Goal: Information Seeking & Learning: Learn about a topic

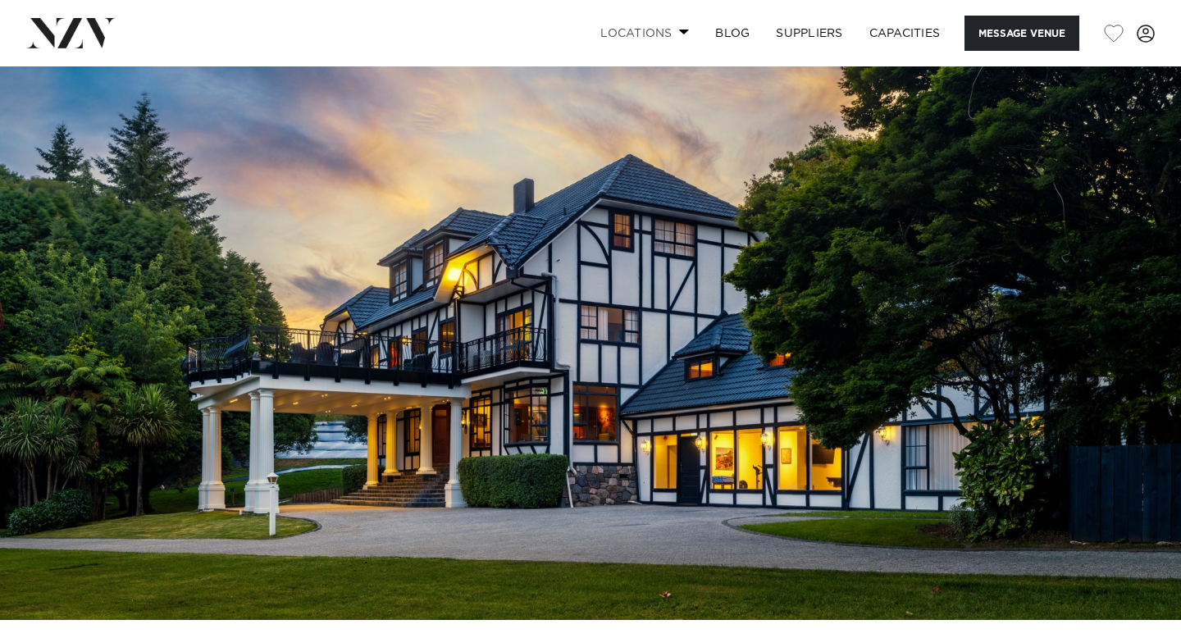
click at [643, 25] on link "Locations" at bounding box center [644, 33] width 115 height 35
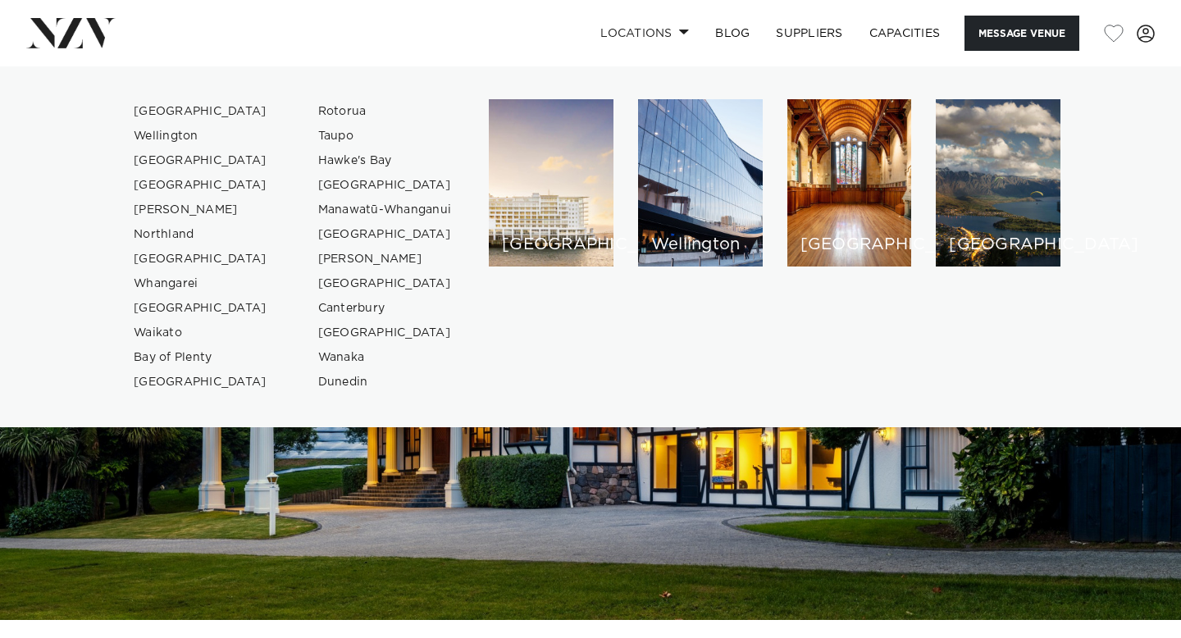
click at [618, 427] on img at bounding box center [590, 343] width 1181 height 554
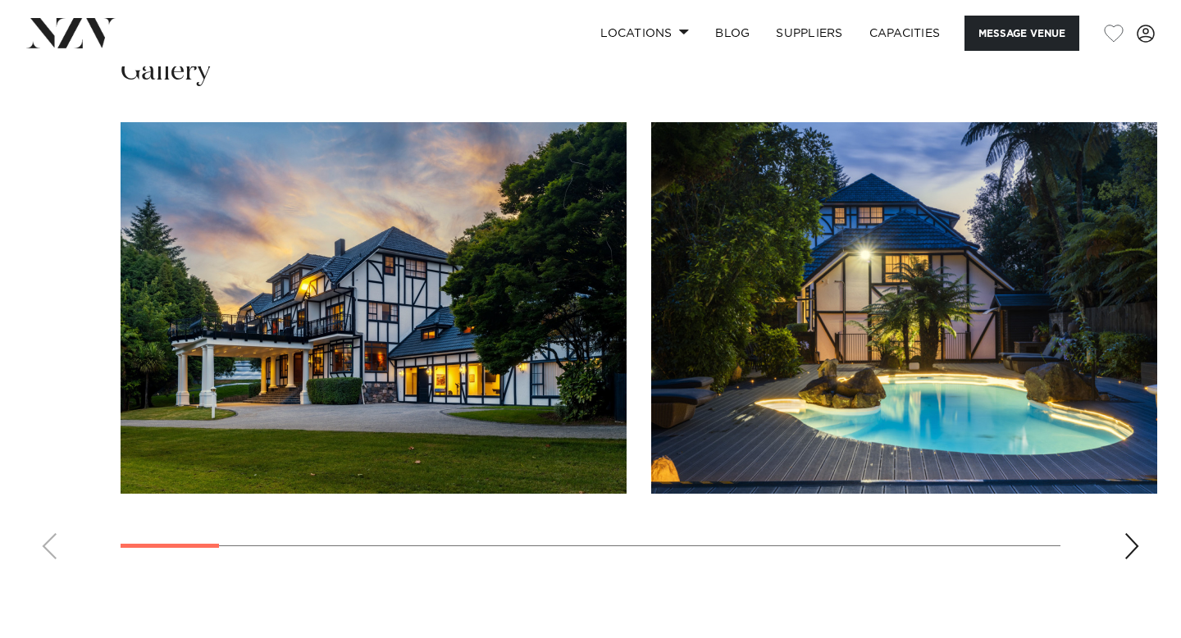
scroll to position [1444, 0]
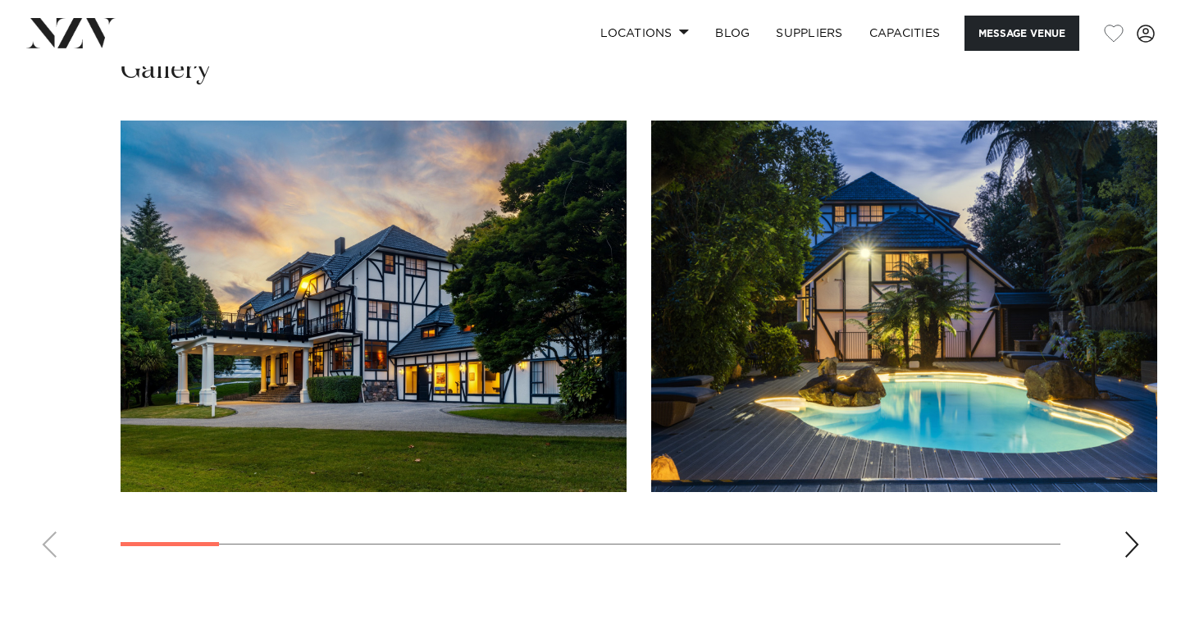
click at [1119, 545] on swiper-container at bounding box center [590, 346] width 1181 height 450
click at [1131, 544] on div "Next slide" at bounding box center [1131, 544] width 16 height 26
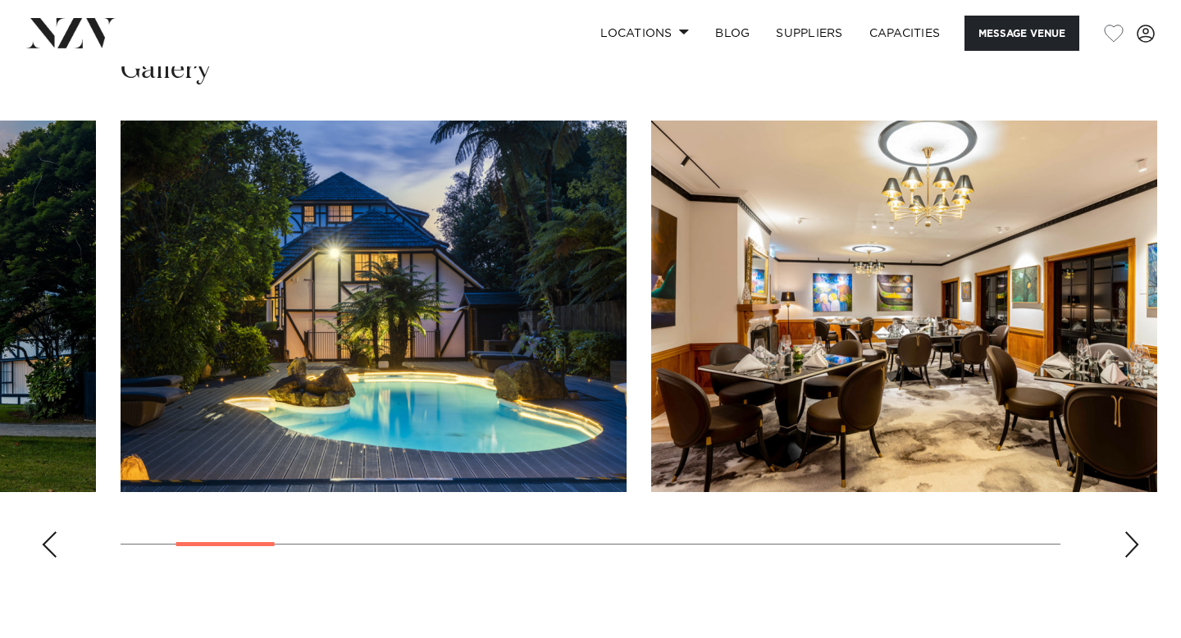
click at [1131, 544] on div "Next slide" at bounding box center [1131, 544] width 16 height 26
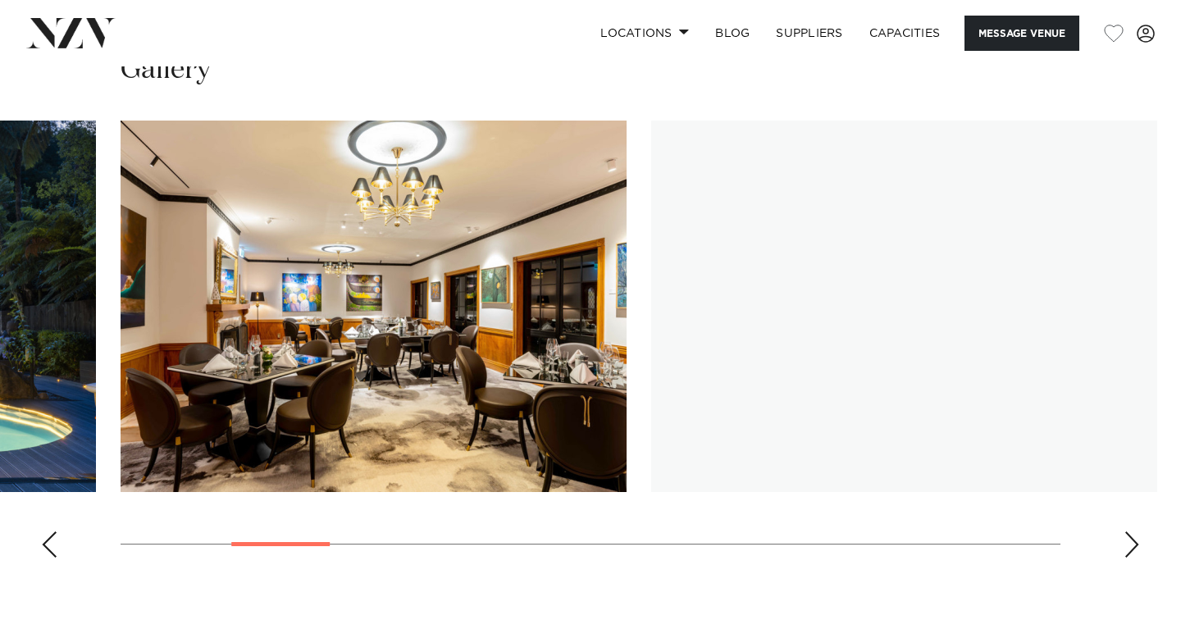
click at [1131, 544] on div "Next slide" at bounding box center [1131, 544] width 16 height 26
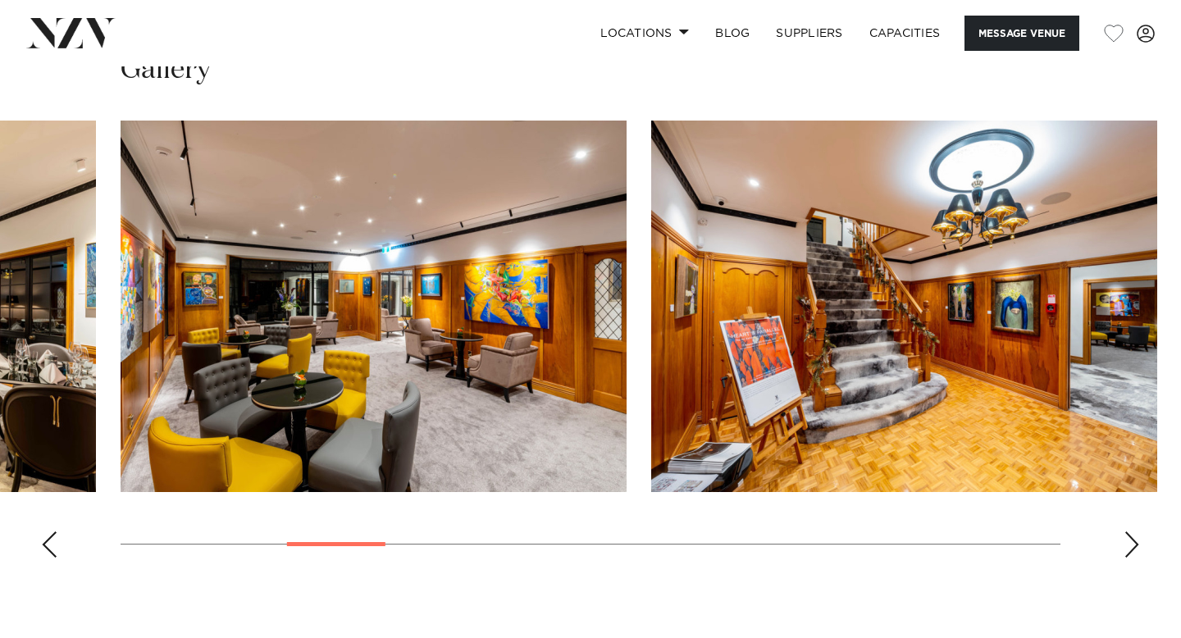
click at [1131, 544] on div "Next slide" at bounding box center [1131, 544] width 16 height 26
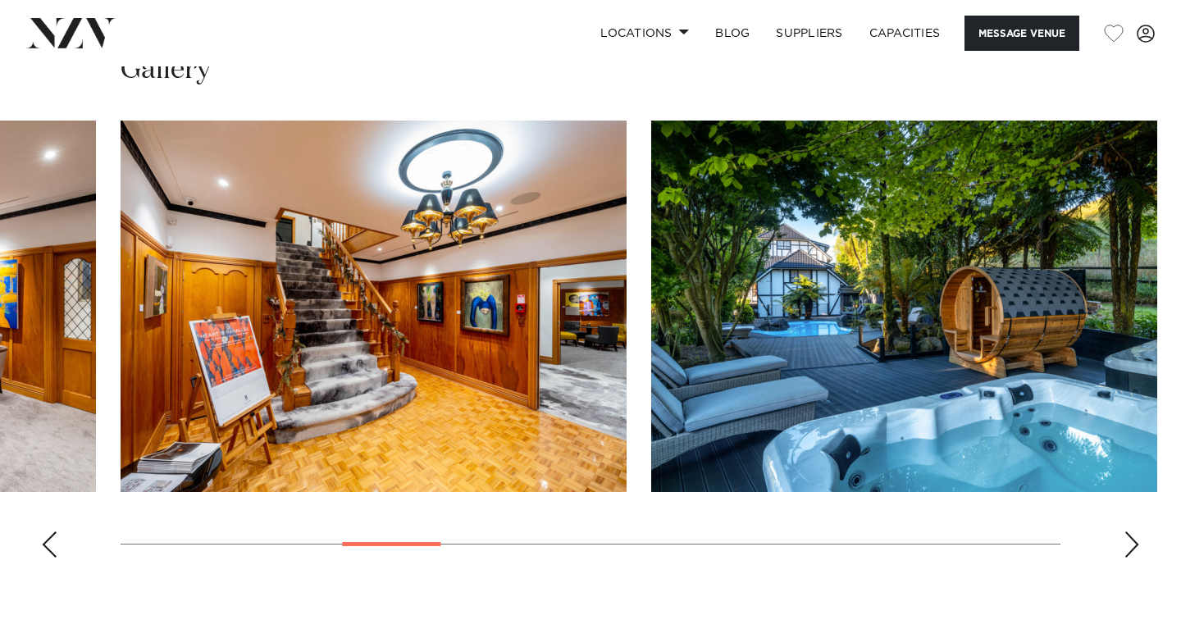
click at [1131, 544] on div "Next slide" at bounding box center [1131, 544] width 16 height 26
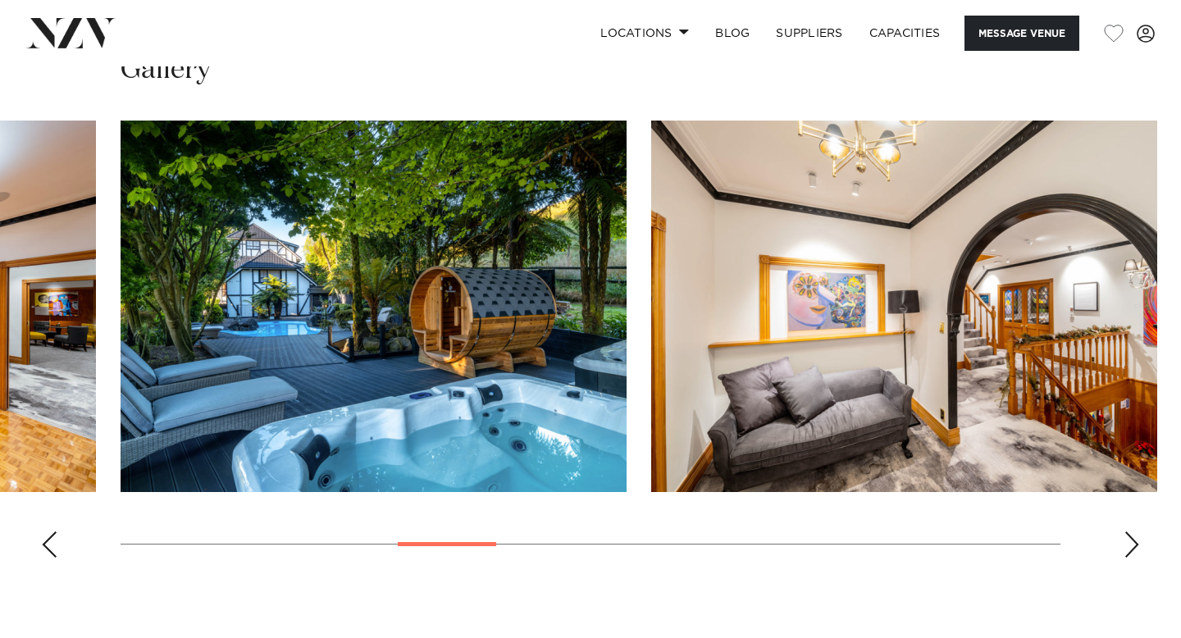
click at [1131, 544] on div "Next slide" at bounding box center [1131, 544] width 16 height 26
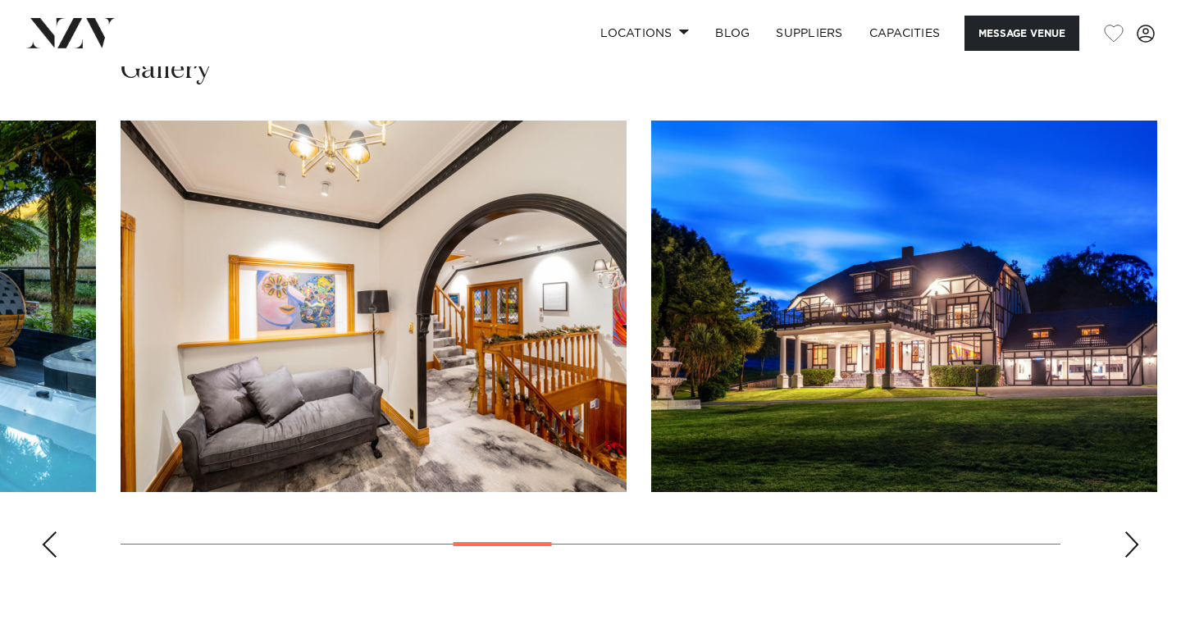
click at [1131, 544] on div "Next slide" at bounding box center [1131, 544] width 16 height 26
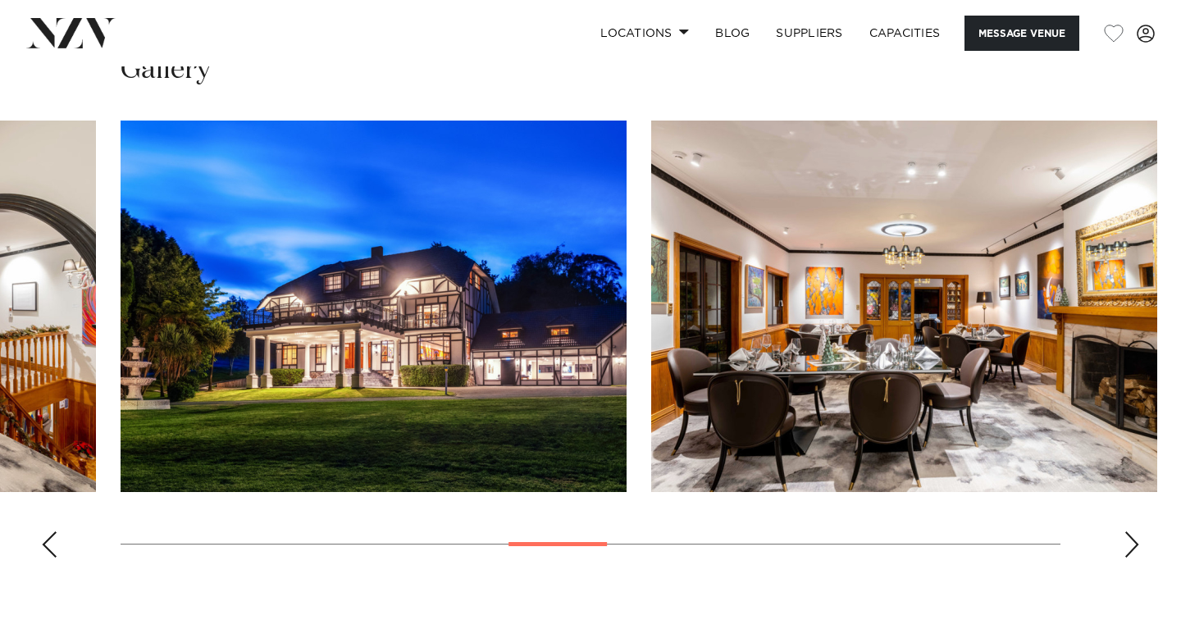
click at [1131, 544] on div "Next slide" at bounding box center [1131, 544] width 16 height 26
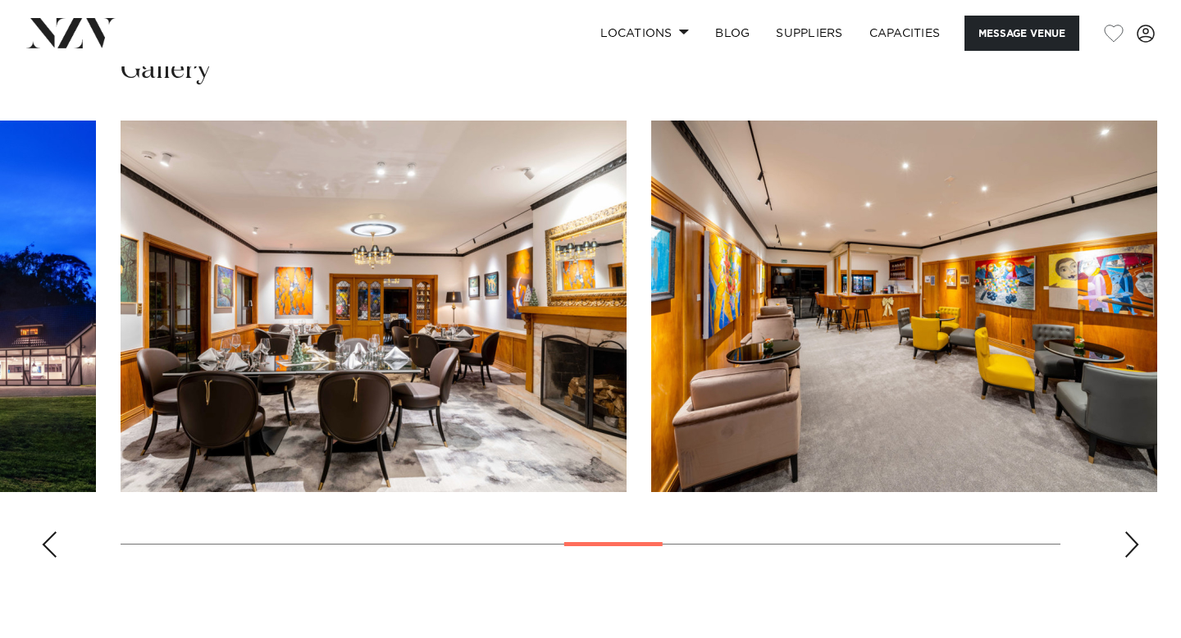
click at [1131, 544] on div "Next slide" at bounding box center [1131, 544] width 16 height 26
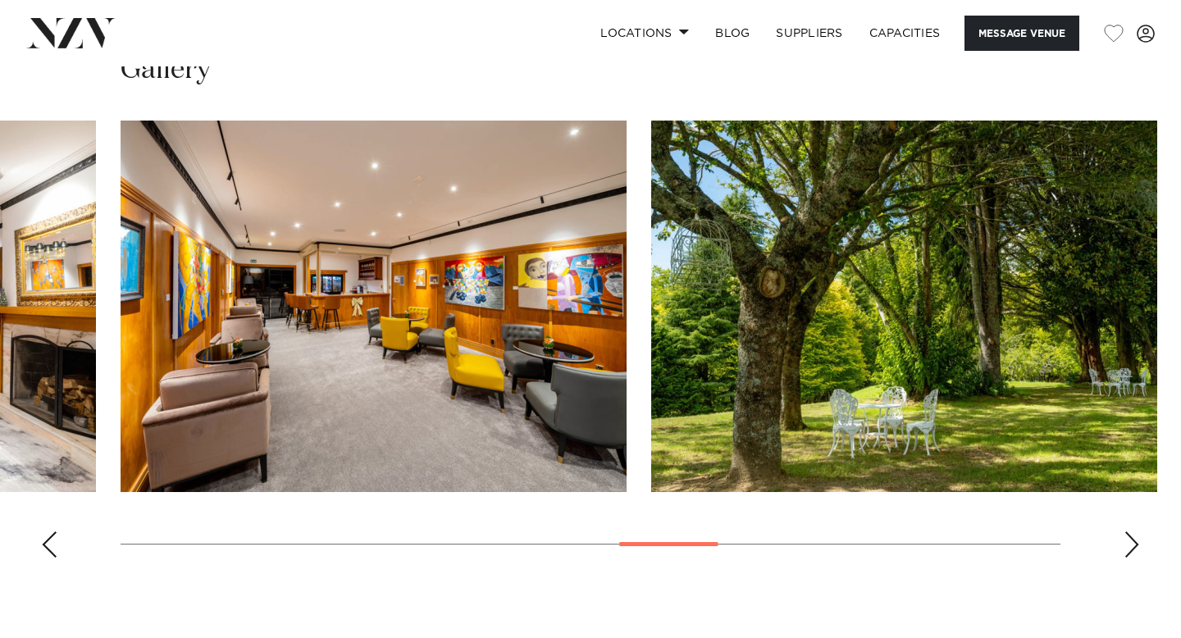
click at [1131, 544] on div "Next slide" at bounding box center [1131, 544] width 16 height 26
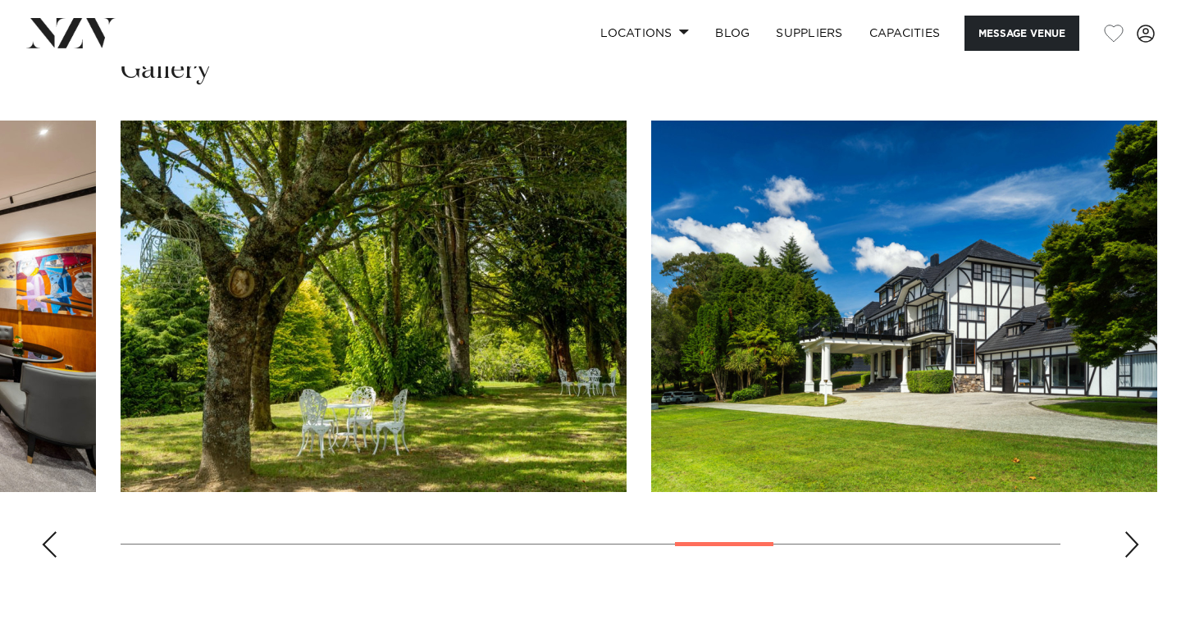
click at [1131, 544] on div "Next slide" at bounding box center [1131, 544] width 16 height 26
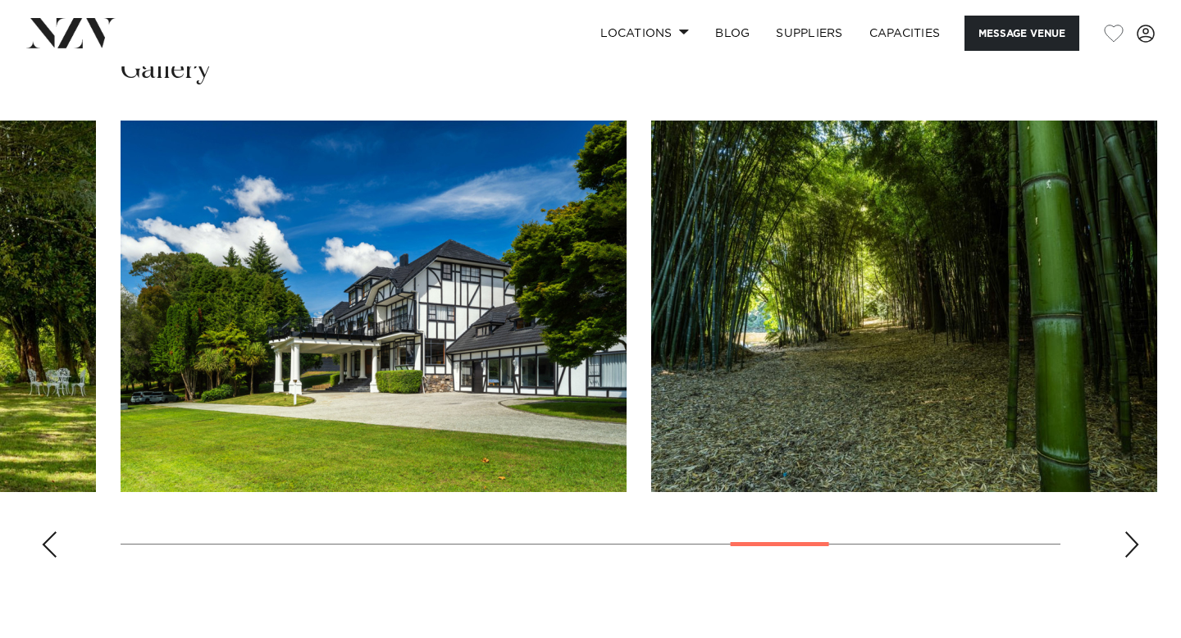
click at [1131, 544] on div "Next slide" at bounding box center [1131, 544] width 16 height 26
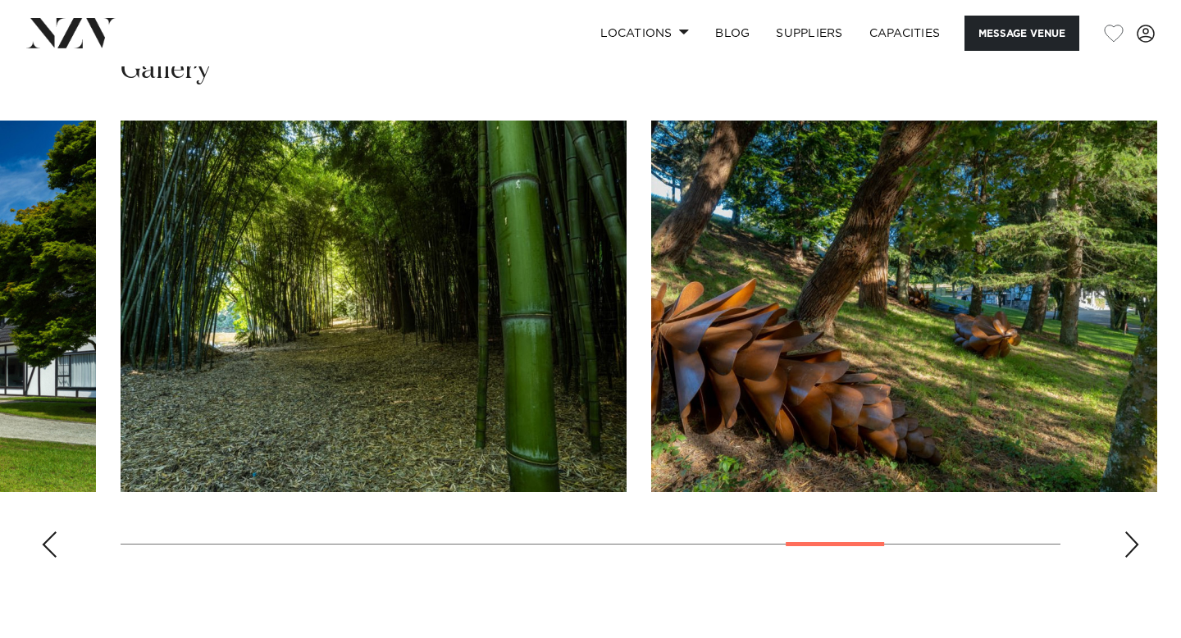
click at [1131, 544] on div "Next slide" at bounding box center [1131, 544] width 16 height 26
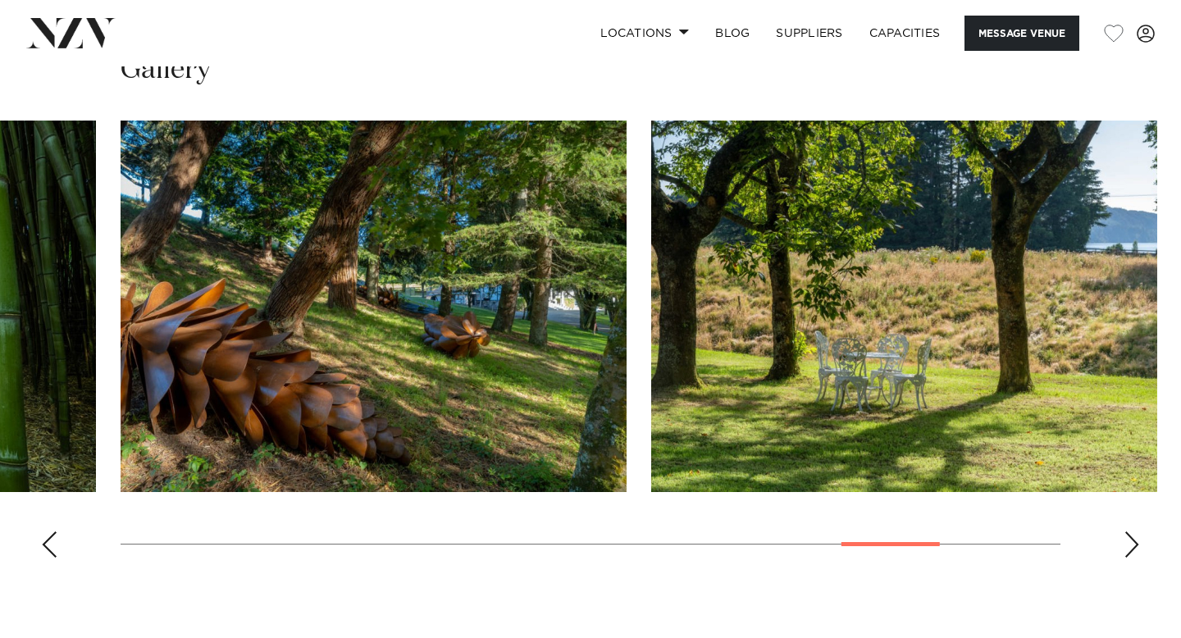
click at [1131, 544] on div "Next slide" at bounding box center [1131, 544] width 16 height 26
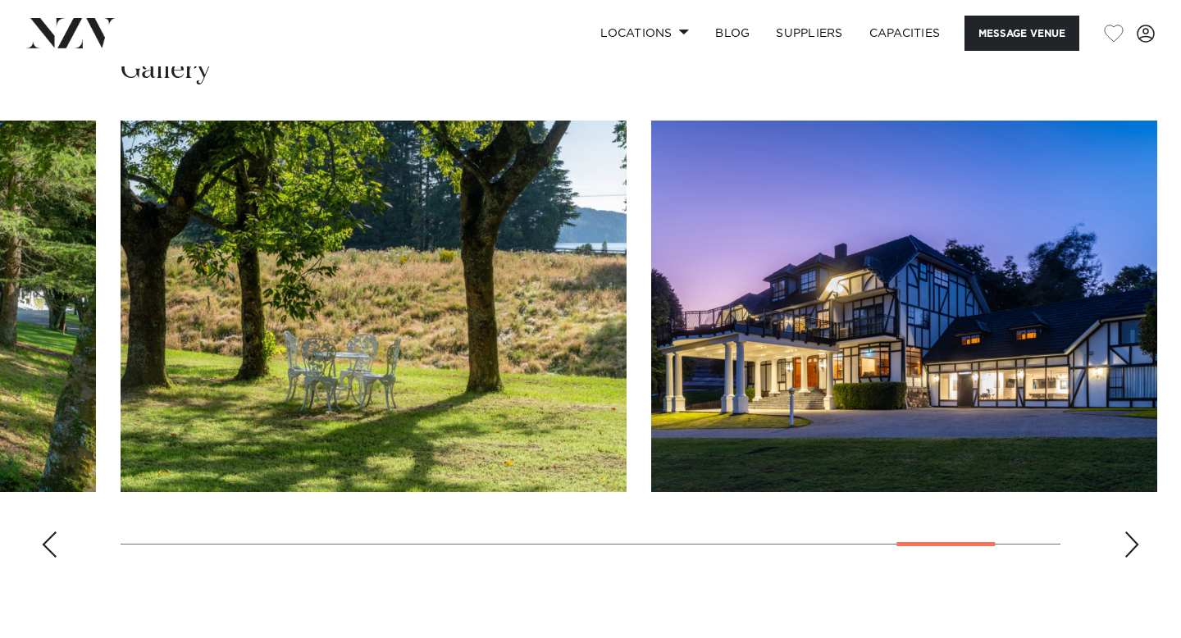
click at [1131, 544] on div "Next slide" at bounding box center [1131, 544] width 16 height 26
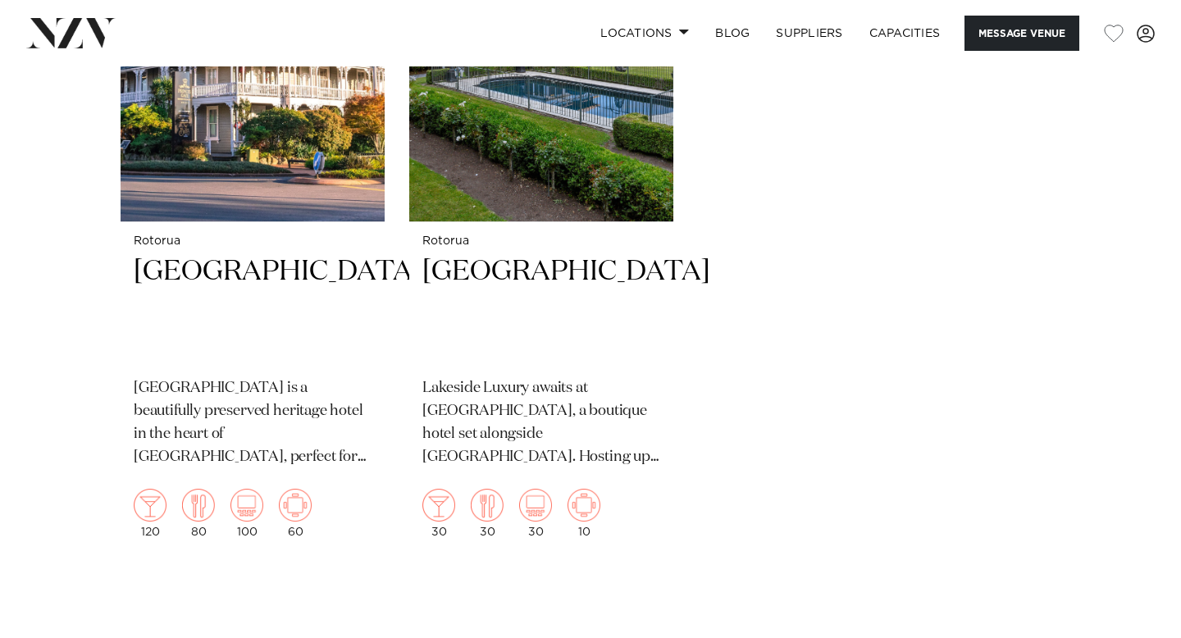
scroll to position [3539, 0]
